Goal: Obtain resource: Download file/media

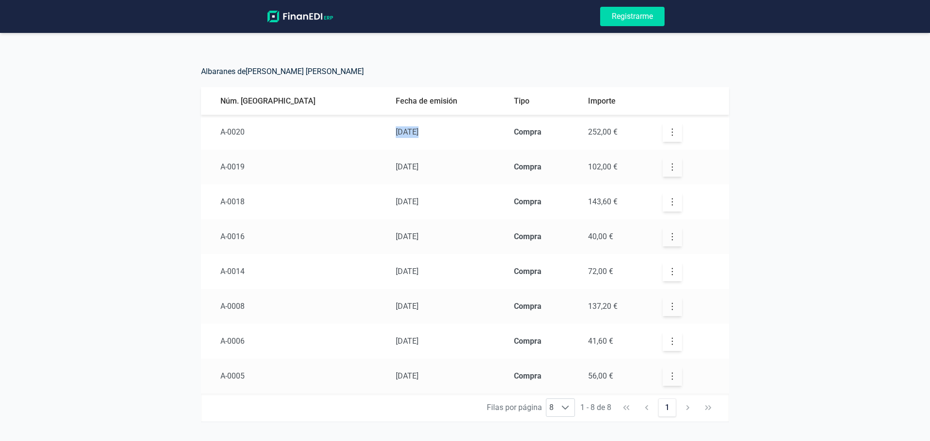
drag, startPoint x: 336, startPoint y: 128, endPoint x: 381, endPoint y: 124, distance: 45.7
click at [388, 124] on td "[DATE]" at bounding box center [447, 132] width 118 height 35
drag, startPoint x: 334, startPoint y: 163, endPoint x: 388, endPoint y: 159, distance: 54.9
click at [388, 159] on td "[DATE]" at bounding box center [447, 167] width 118 height 35
click at [396, 134] on span "[DATE]" at bounding box center [407, 131] width 23 height 9
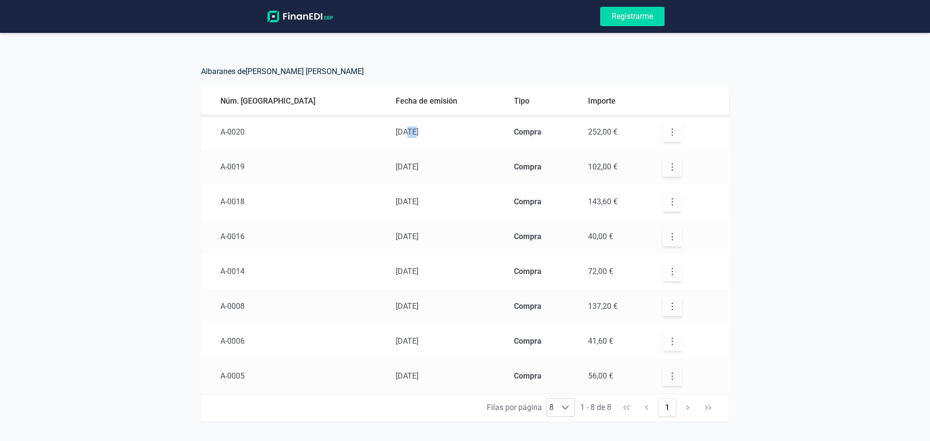
click at [396, 134] on span "[DATE]" at bounding box center [407, 131] width 23 height 9
click at [396, 203] on span "[DATE]" at bounding box center [407, 201] width 23 height 9
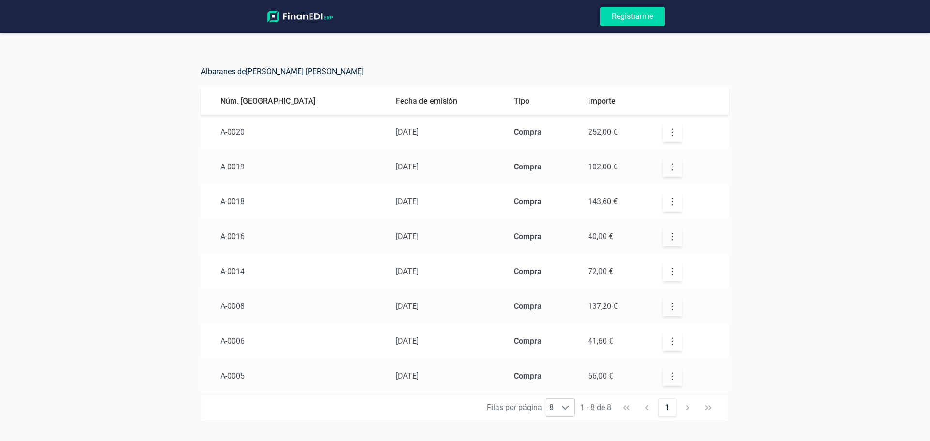
click at [396, 203] on span "[DATE]" at bounding box center [407, 201] width 23 height 9
click at [396, 165] on span "[DATE]" at bounding box center [407, 166] width 23 height 9
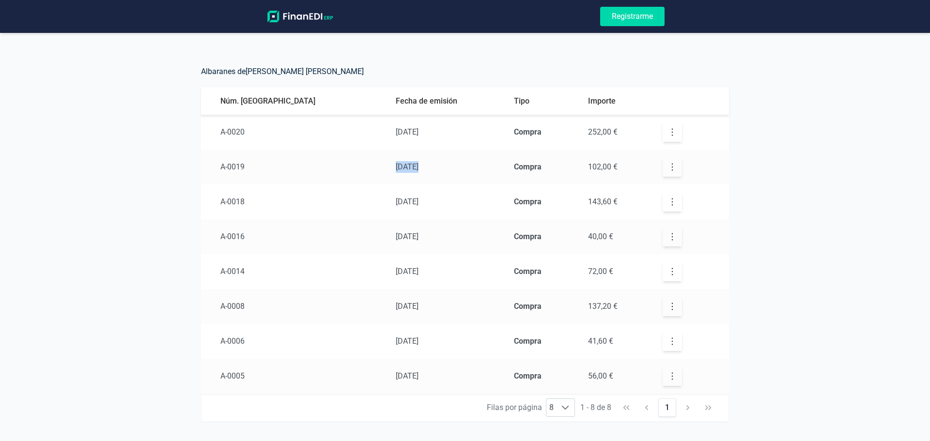
click at [396, 165] on span "[DATE]" at bounding box center [407, 166] width 23 height 9
click at [396, 134] on span "[DATE]" at bounding box center [407, 131] width 23 height 9
click at [588, 128] on span "252,00 €" at bounding box center [603, 131] width 30 height 9
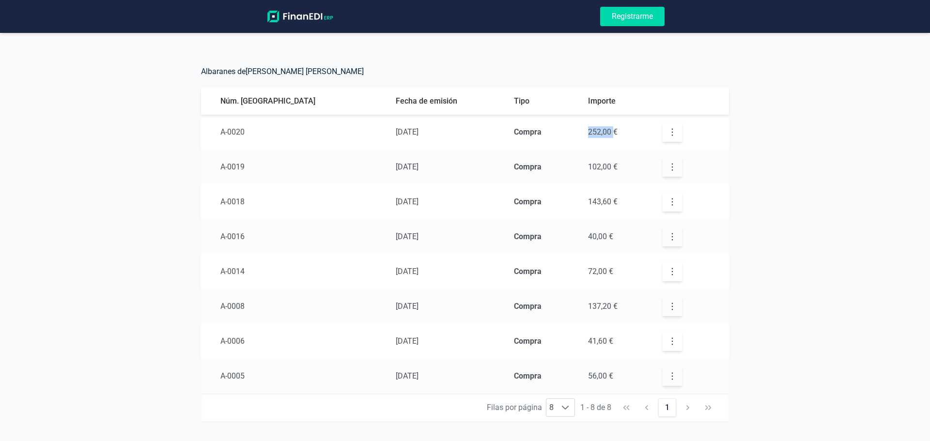
click at [588, 128] on span "252,00 €" at bounding box center [603, 131] width 30 height 9
click at [662, 129] on button "button" at bounding box center [671, 132] width 19 height 19
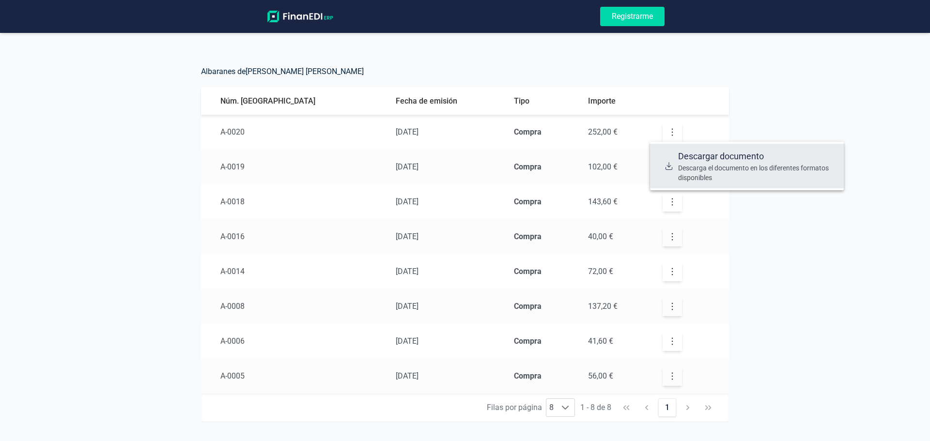
click at [591, 131] on span "252,00 €" at bounding box center [603, 131] width 30 height 9
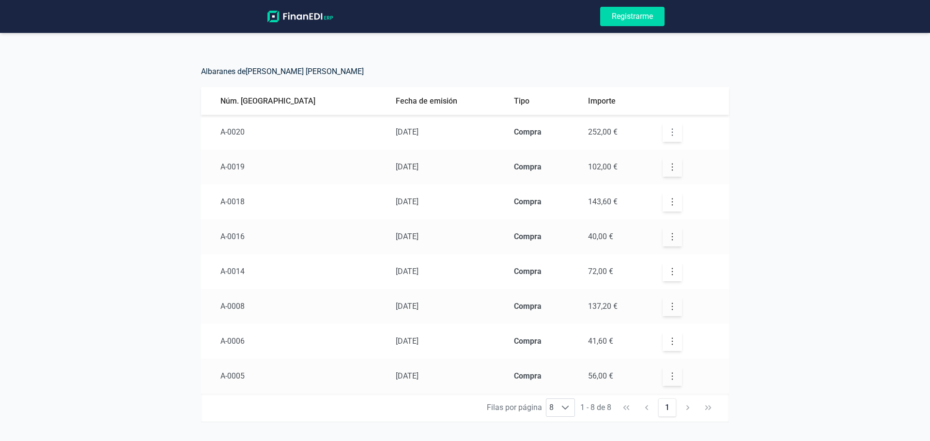
click at [667, 137] on icon "button" at bounding box center [672, 132] width 10 height 10
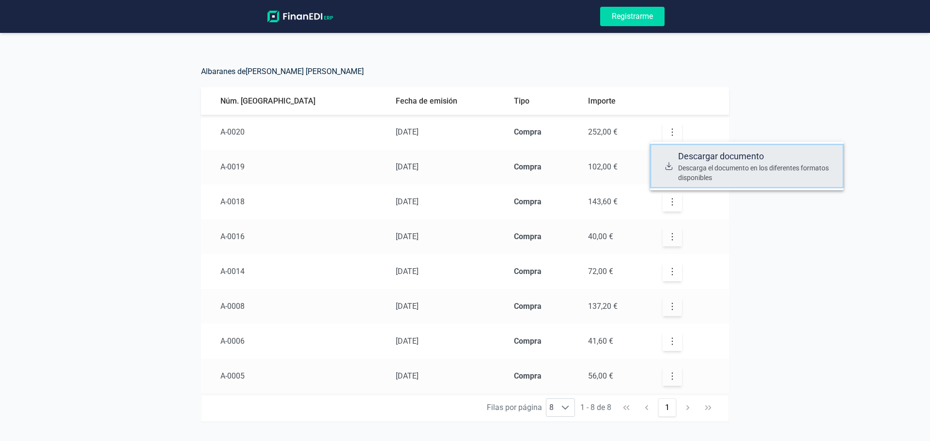
click at [659, 165] on link "Descargar documento Descarga el documento en los diferentes formatos disponibles" at bounding box center [747, 166] width 194 height 45
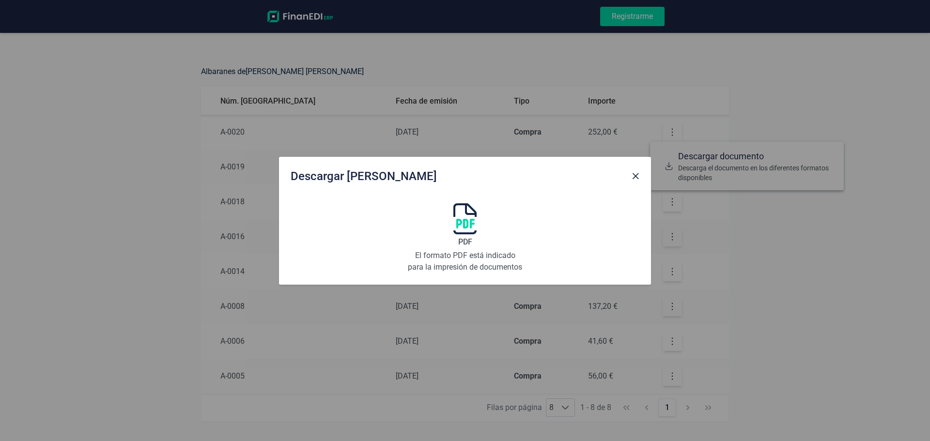
click at [459, 230] on img at bounding box center [464, 218] width 23 height 31
click at [630, 178] on button "Close" at bounding box center [635, 176] width 15 height 15
